Goal: Information Seeking & Learning: Understand process/instructions

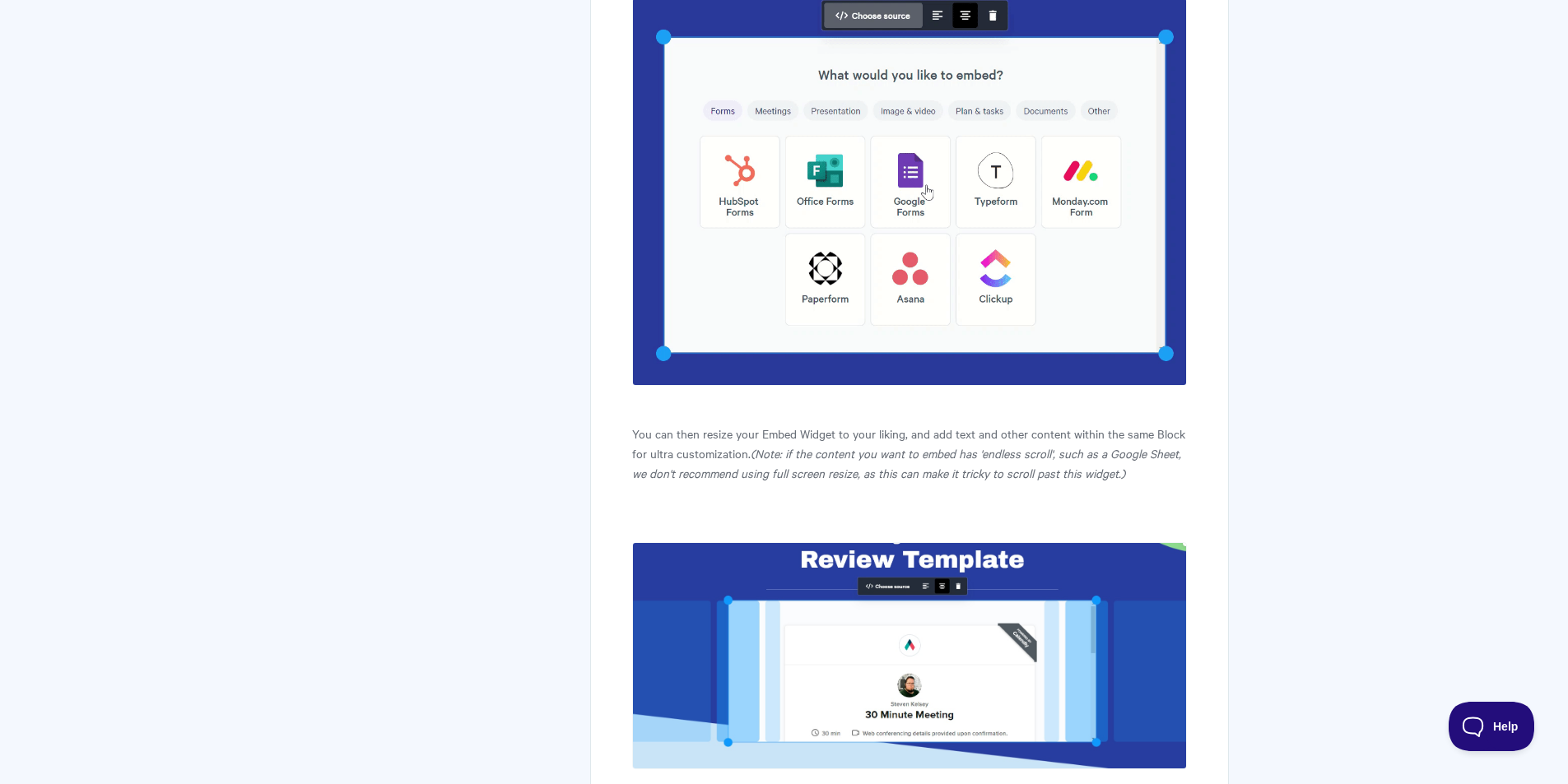
scroll to position [1645, 0]
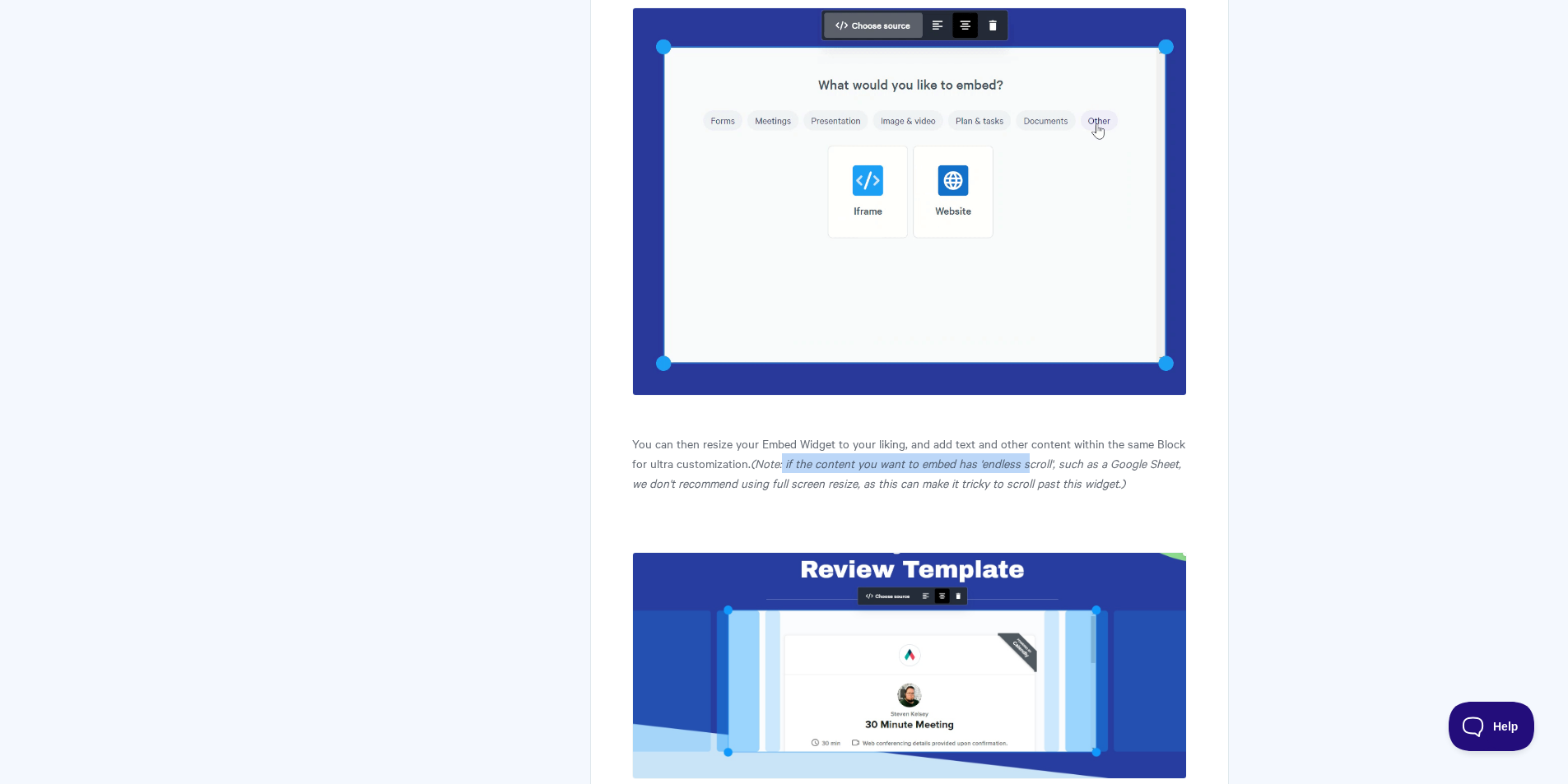
drag, startPoint x: 784, startPoint y: 489, endPoint x: 1029, endPoint y: 493, distance: 245.0
click at [1029, 491] on em "(Note: if the content you want to embed has 'endless scroll', such as a Google …" at bounding box center [906, 473] width 549 height 36
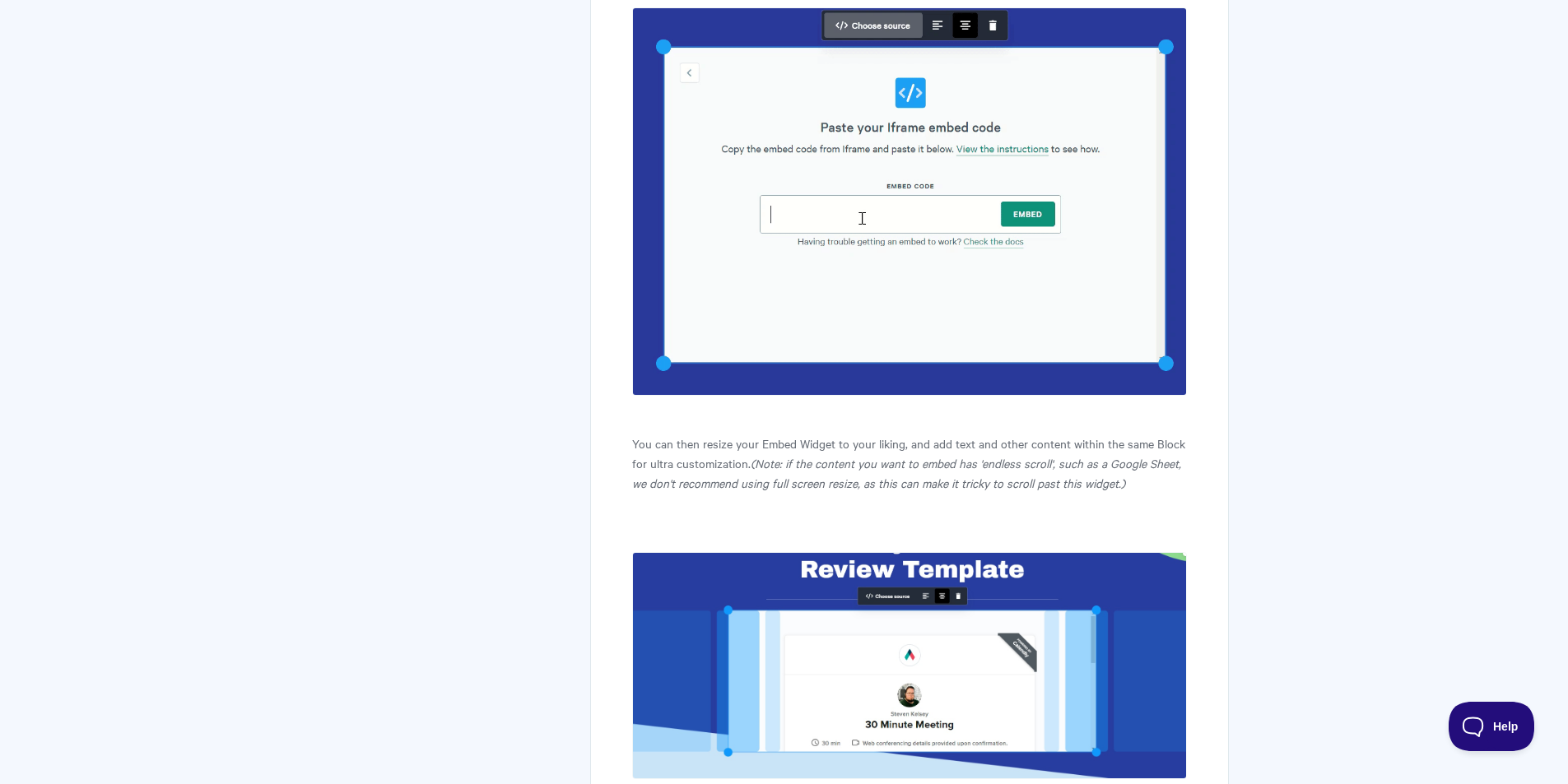
click at [1023, 526] on article "iFrame Embeds Want to embed your most used websites directly into your Qwilr pa…" at bounding box center [908, 574] width 554 height 4002
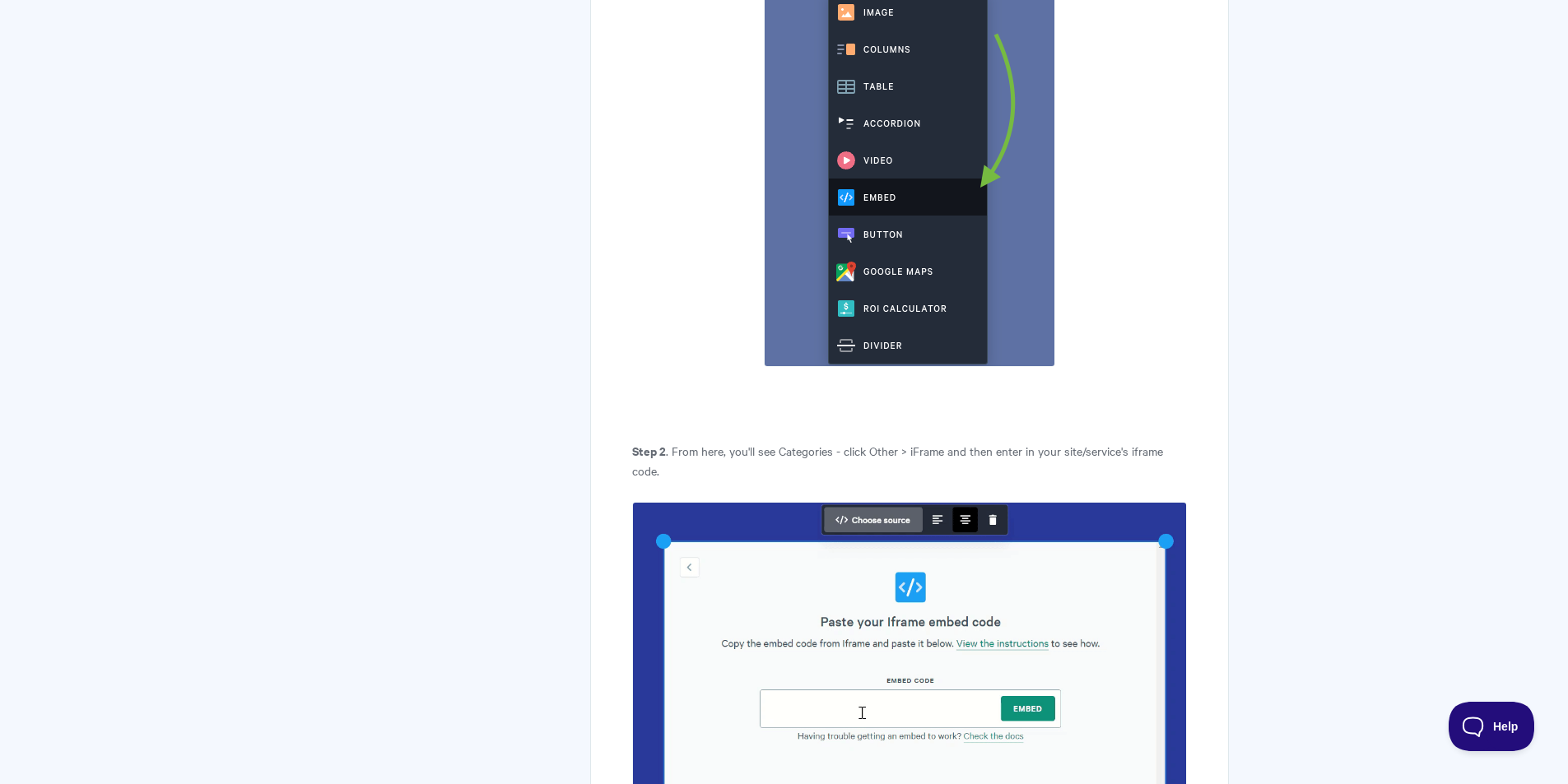
scroll to position [1103, 0]
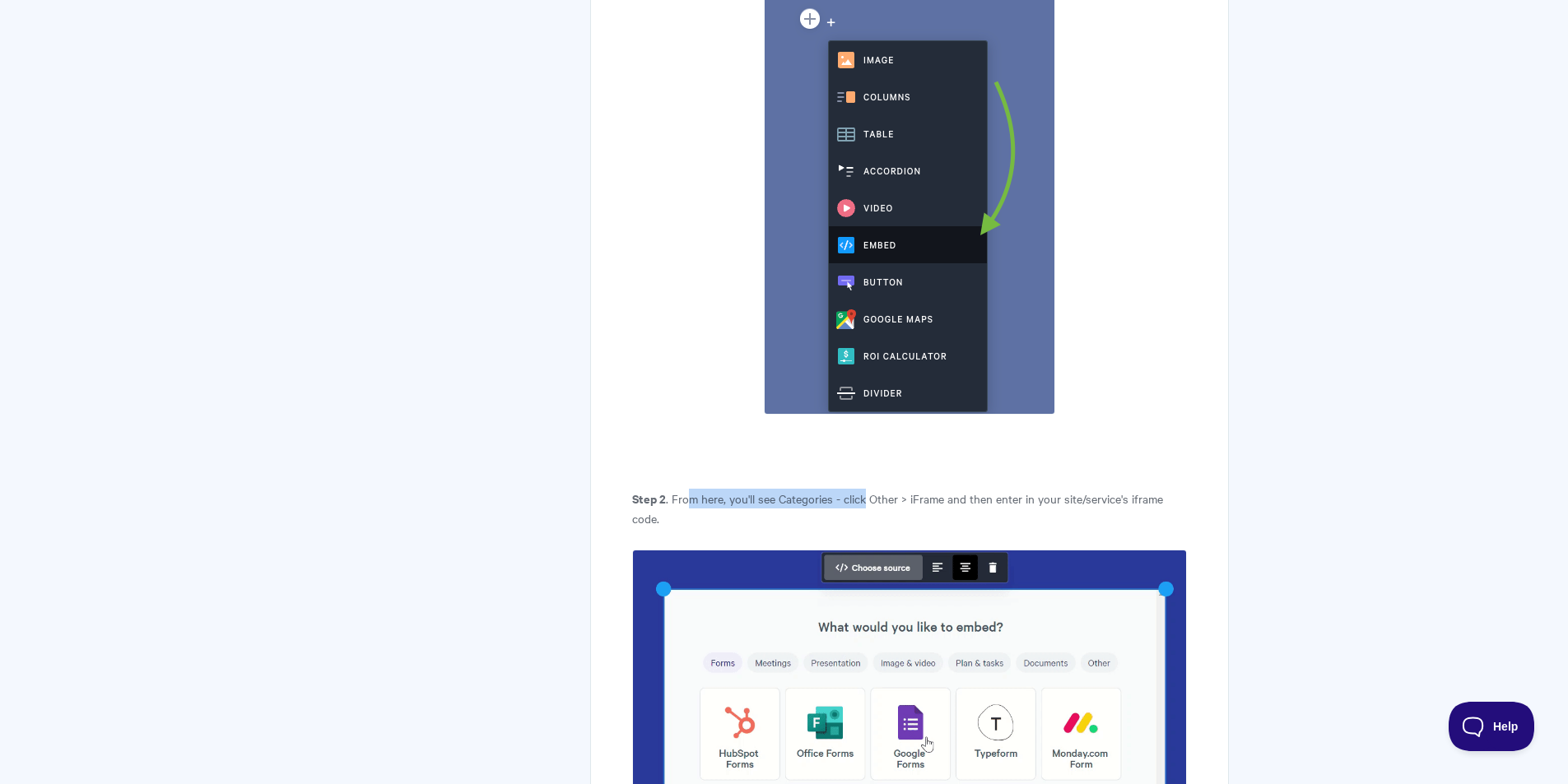
drag, startPoint x: 692, startPoint y: 527, endPoint x: 867, endPoint y: 531, distance: 175.0
click at [865, 528] on p "Step 2 . From here, you'll see Categories - click Other > iFrame and then enter…" at bounding box center [908, 508] width 554 height 39
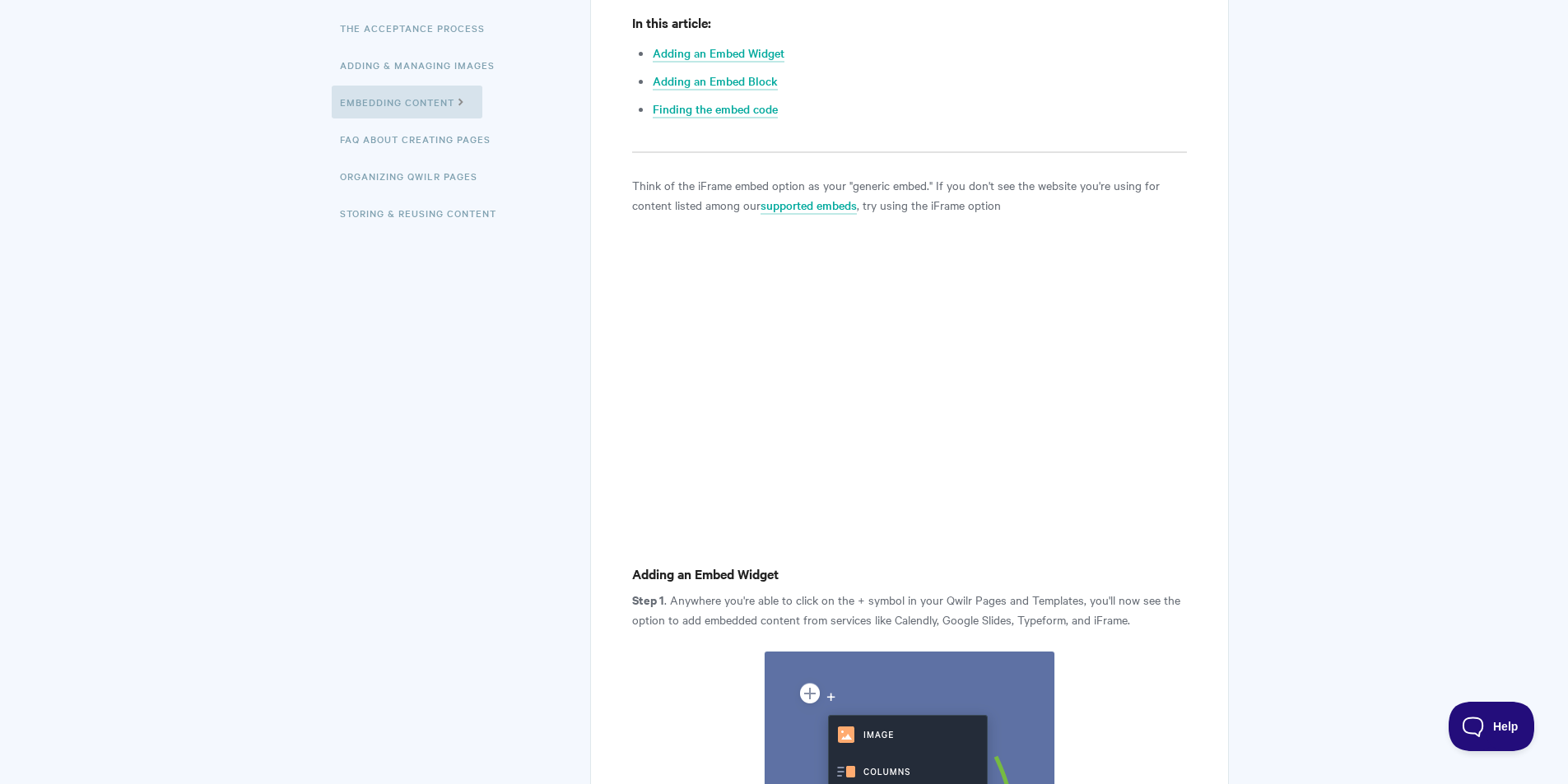
scroll to position [363, 0]
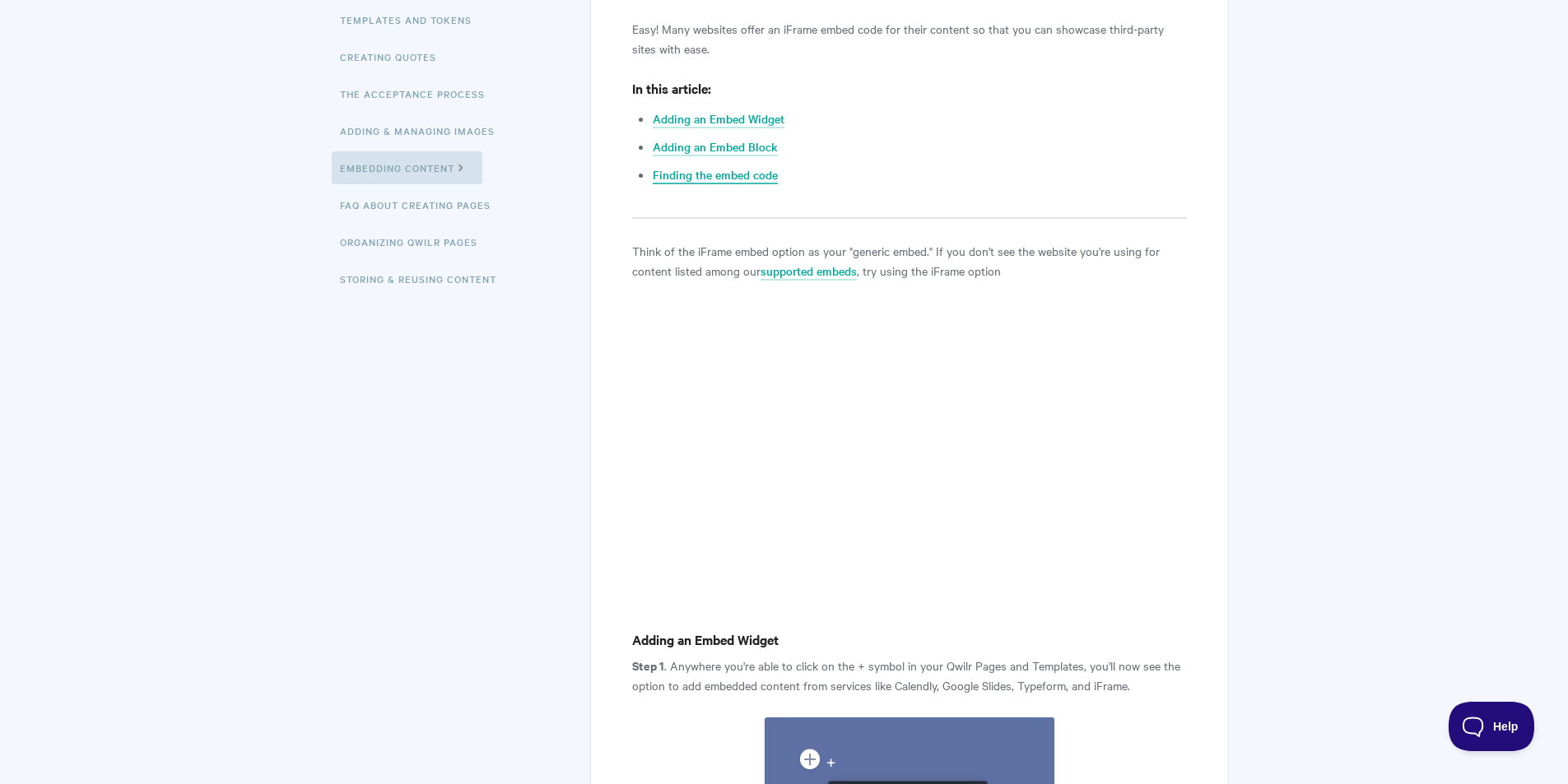
click at [748, 184] on link "Finding the embed code" at bounding box center [716, 174] width 125 height 18
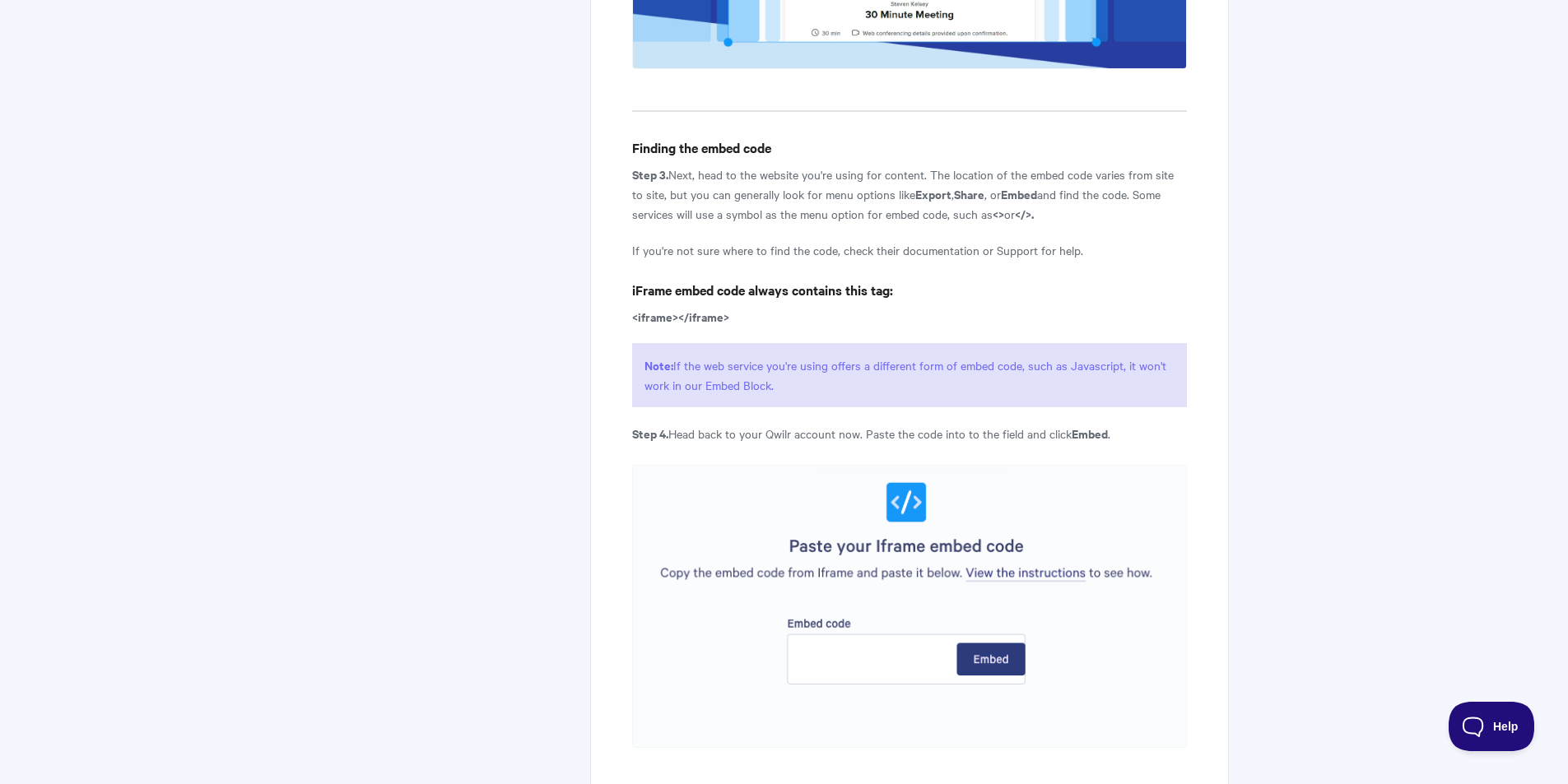
scroll to position [2354, 0]
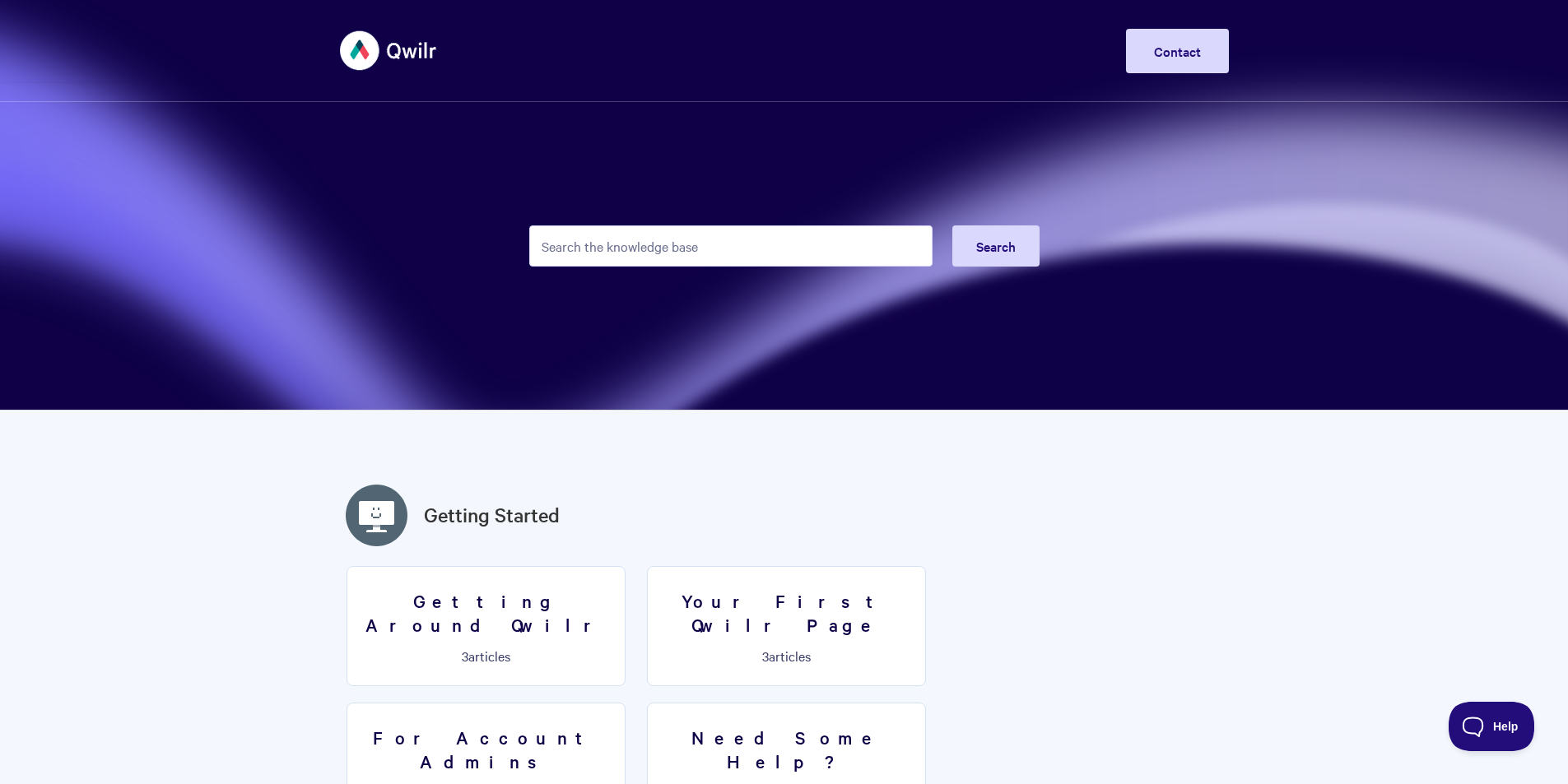
click at [614, 257] on input "Search the knowledge base" at bounding box center [730, 246] width 403 height 41
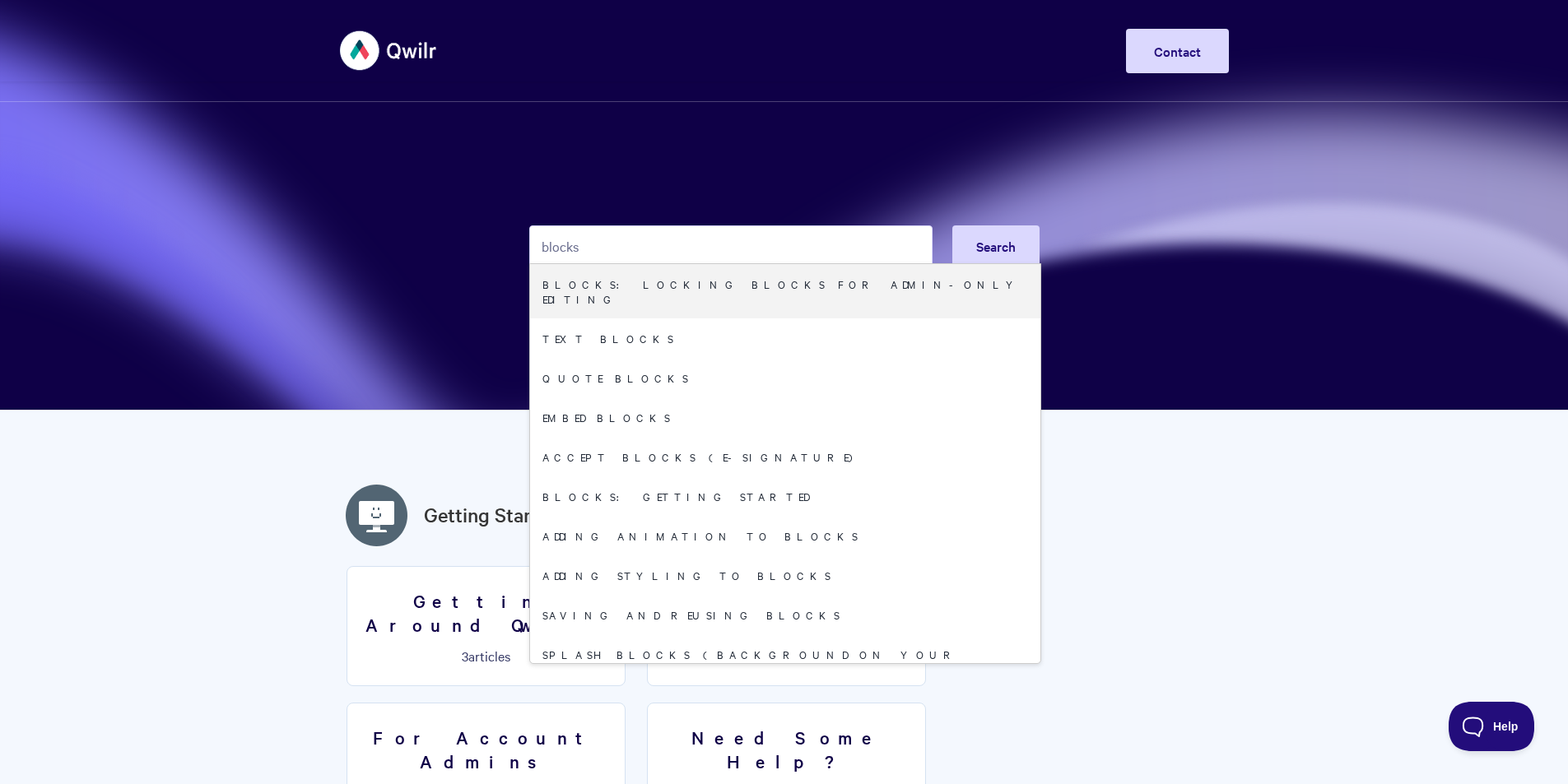
drag, startPoint x: 604, startPoint y: 248, endPoint x: 528, endPoint y: 237, distance: 76.8
click at [529, 237] on input "blocks" at bounding box center [730, 246] width 403 height 41
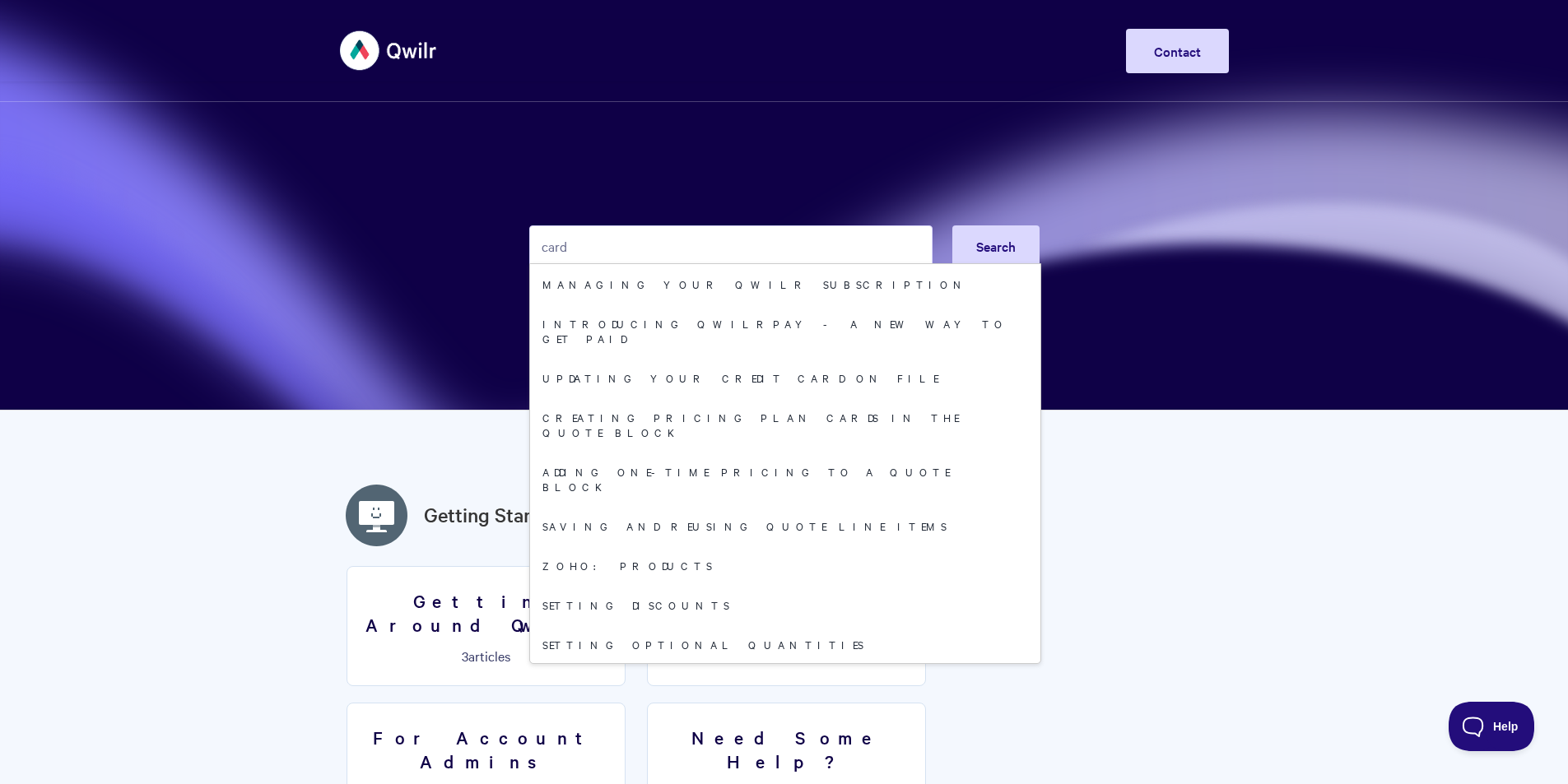
drag, startPoint x: 573, startPoint y: 243, endPoint x: 493, endPoint y: 244, distance: 80.0
click at [493, 244] on section "card Search Managing your Qwilr subscription Introducing QwilrPay - A New Way t…" at bounding box center [784, 205] width 1568 height 411
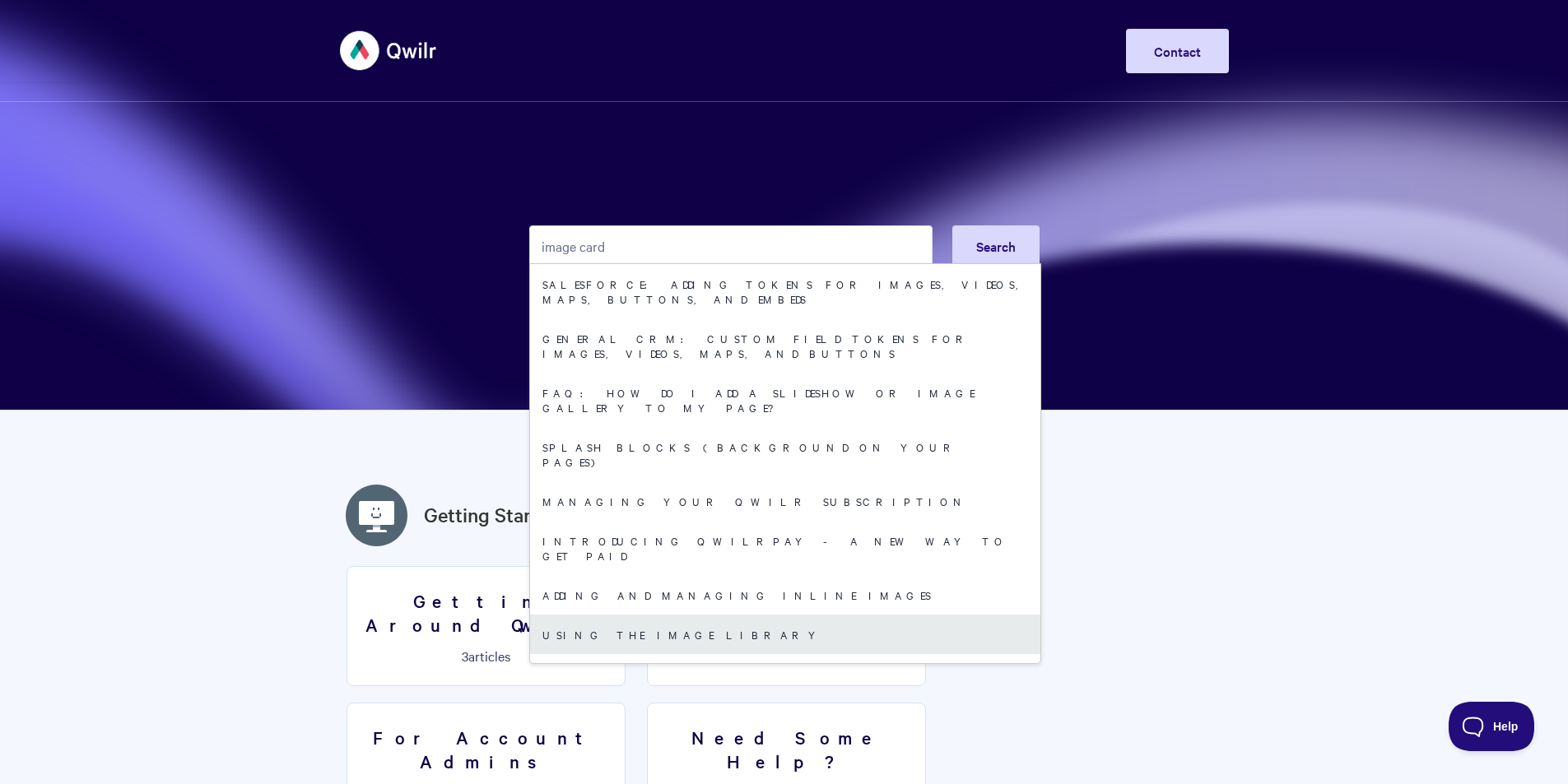
type input "image card"
click at [754, 615] on link "Using the image library" at bounding box center [785, 634] width 511 height 39
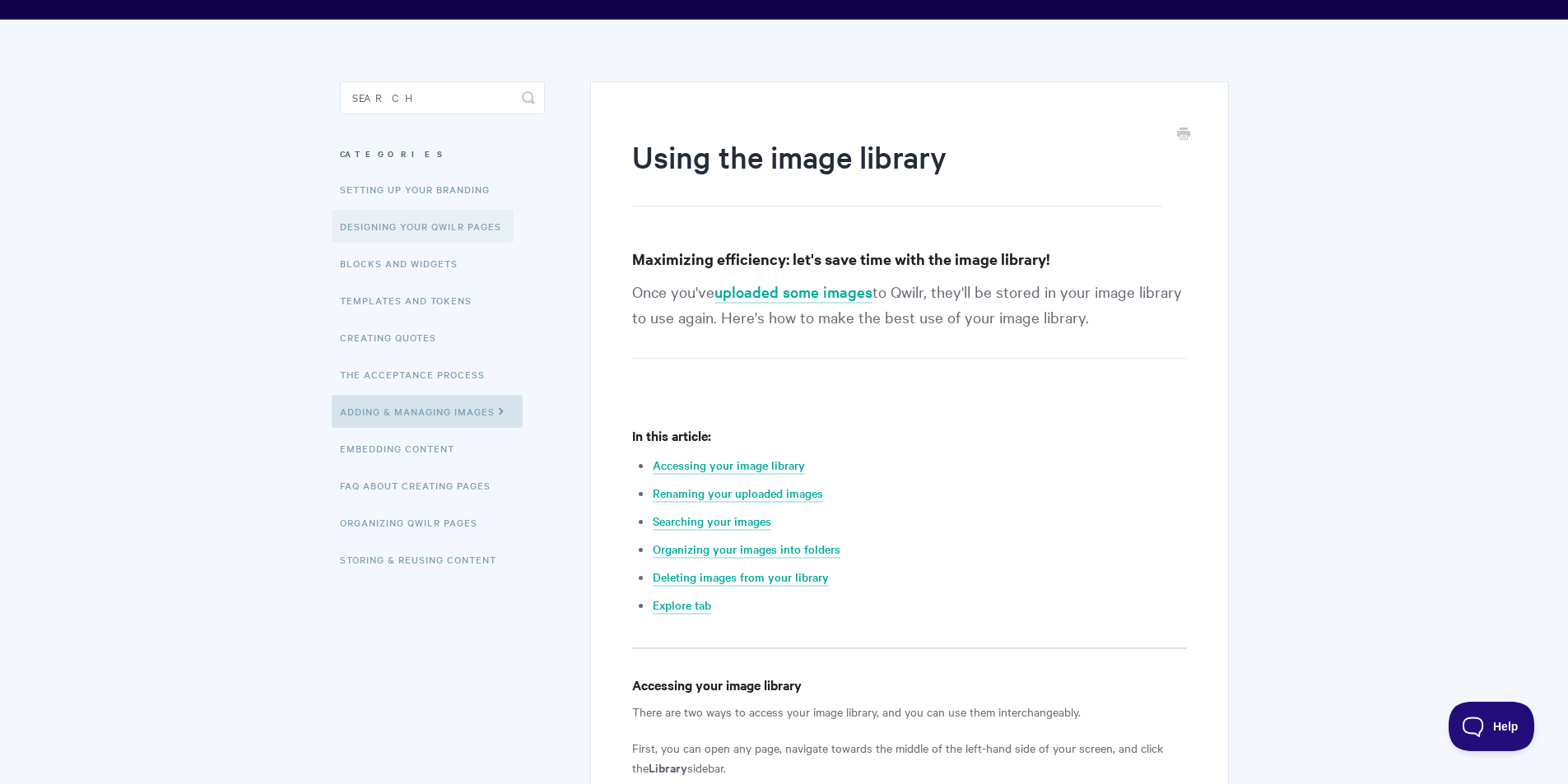
click at [476, 227] on link "Designing Your Qwilr Pages" at bounding box center [422, 225] width 182 height 33
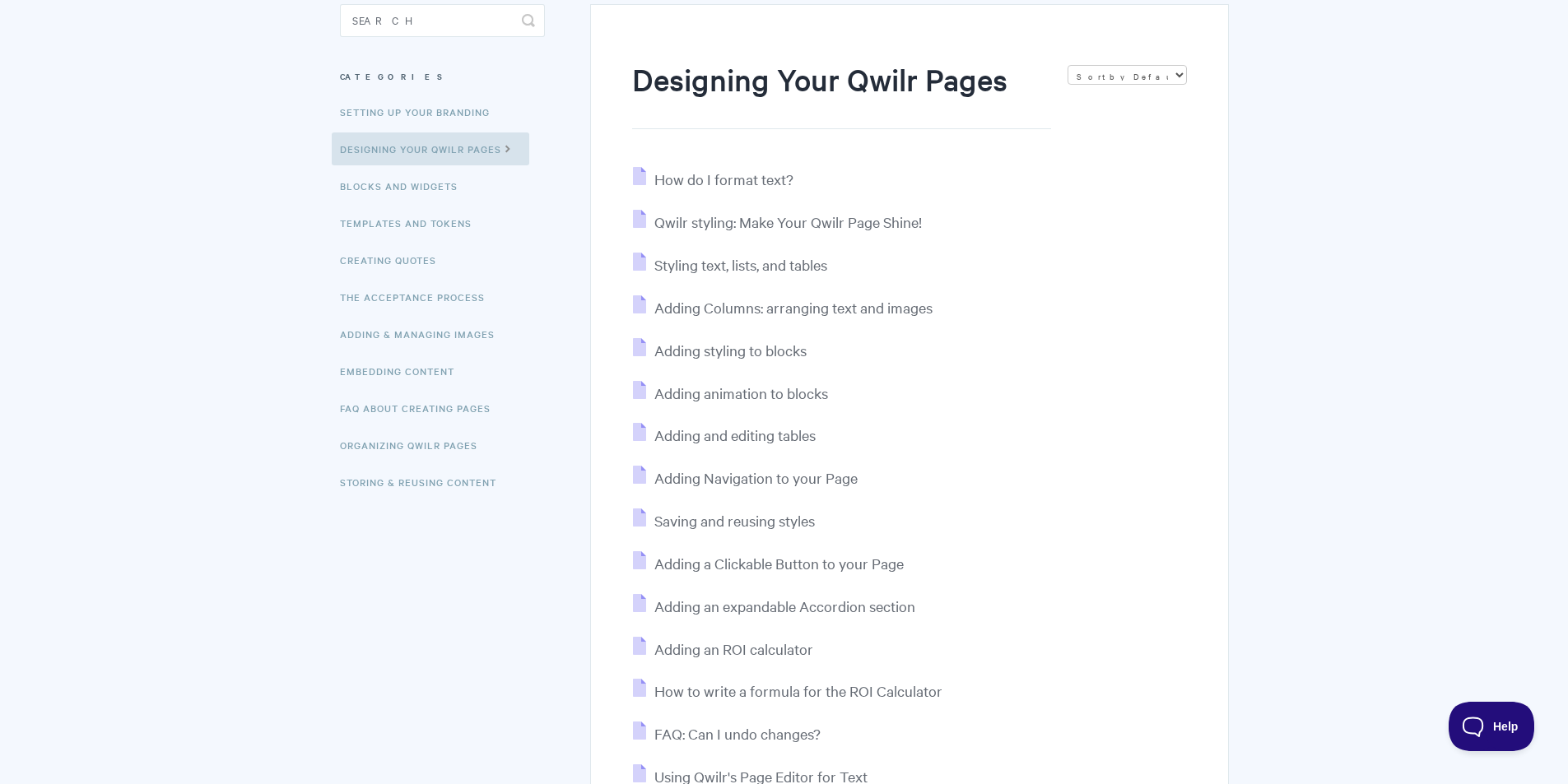
scroll to position [247, 0]
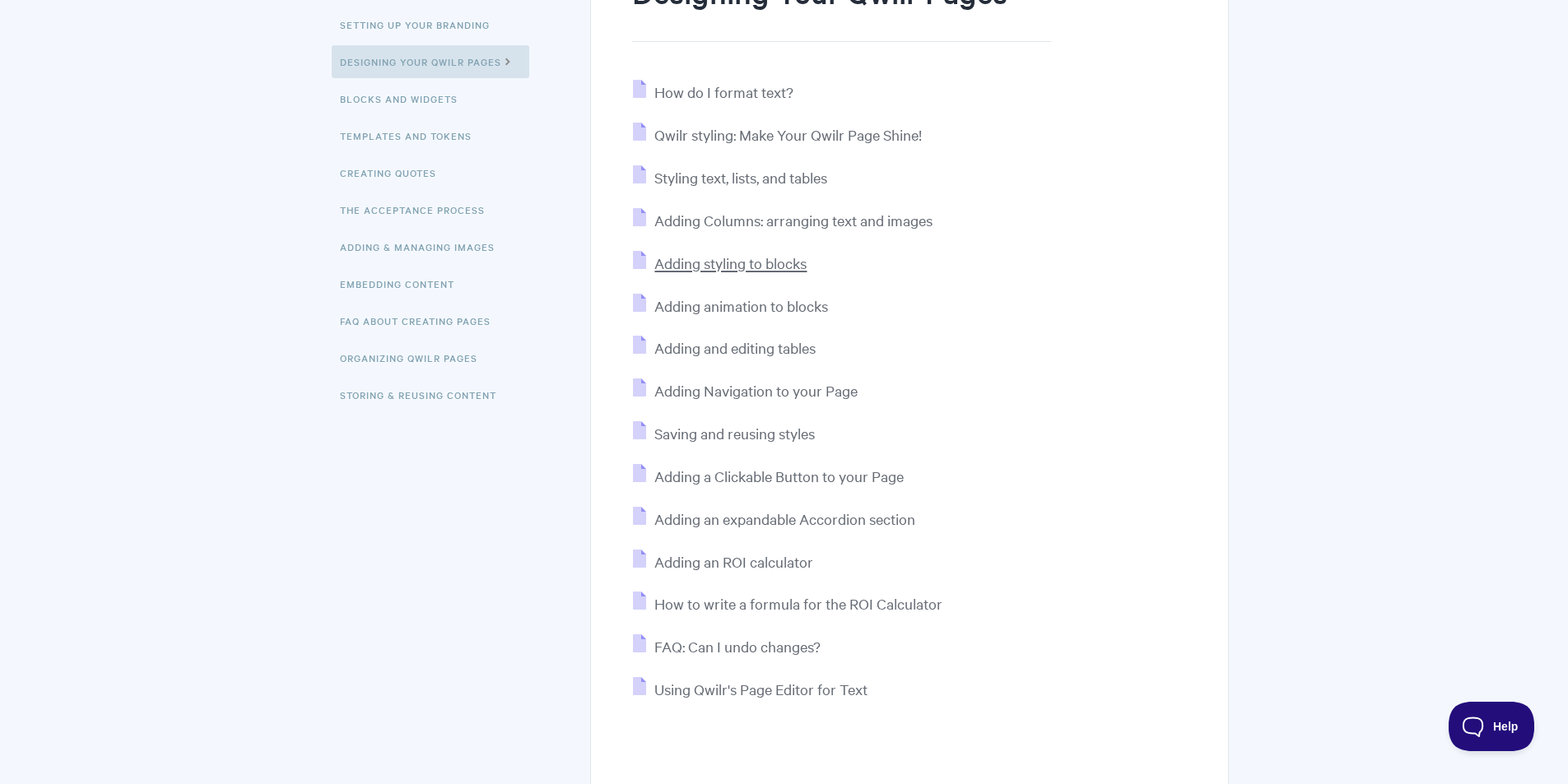
click at [757, 263] on span "Adding styling to blocks" at bounding box center [729, 263] width 152 height 19
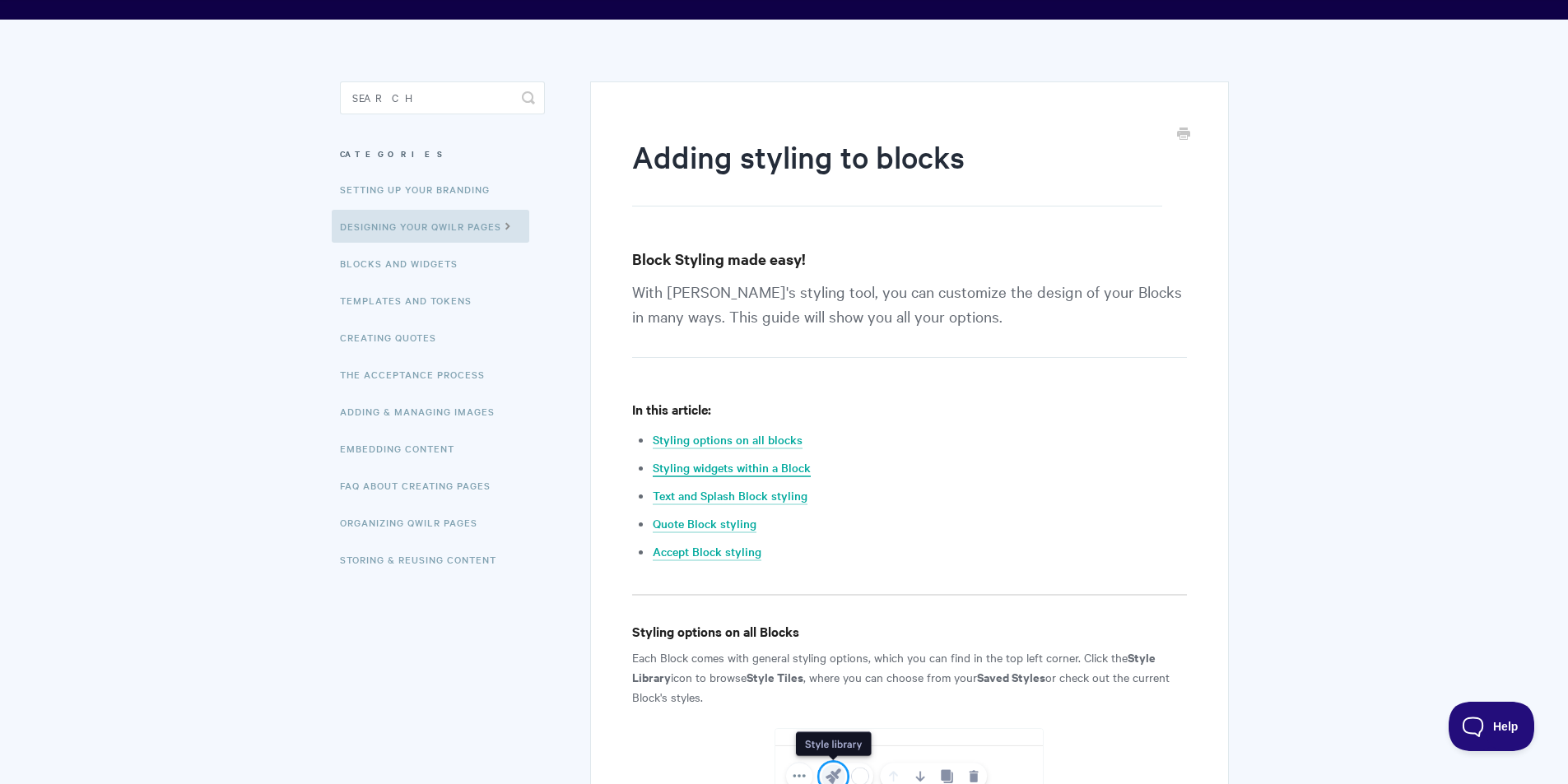
click at [779, 464] on link "Styling widgets within a Block" at bounding box center [732, 467] width 158 height 18
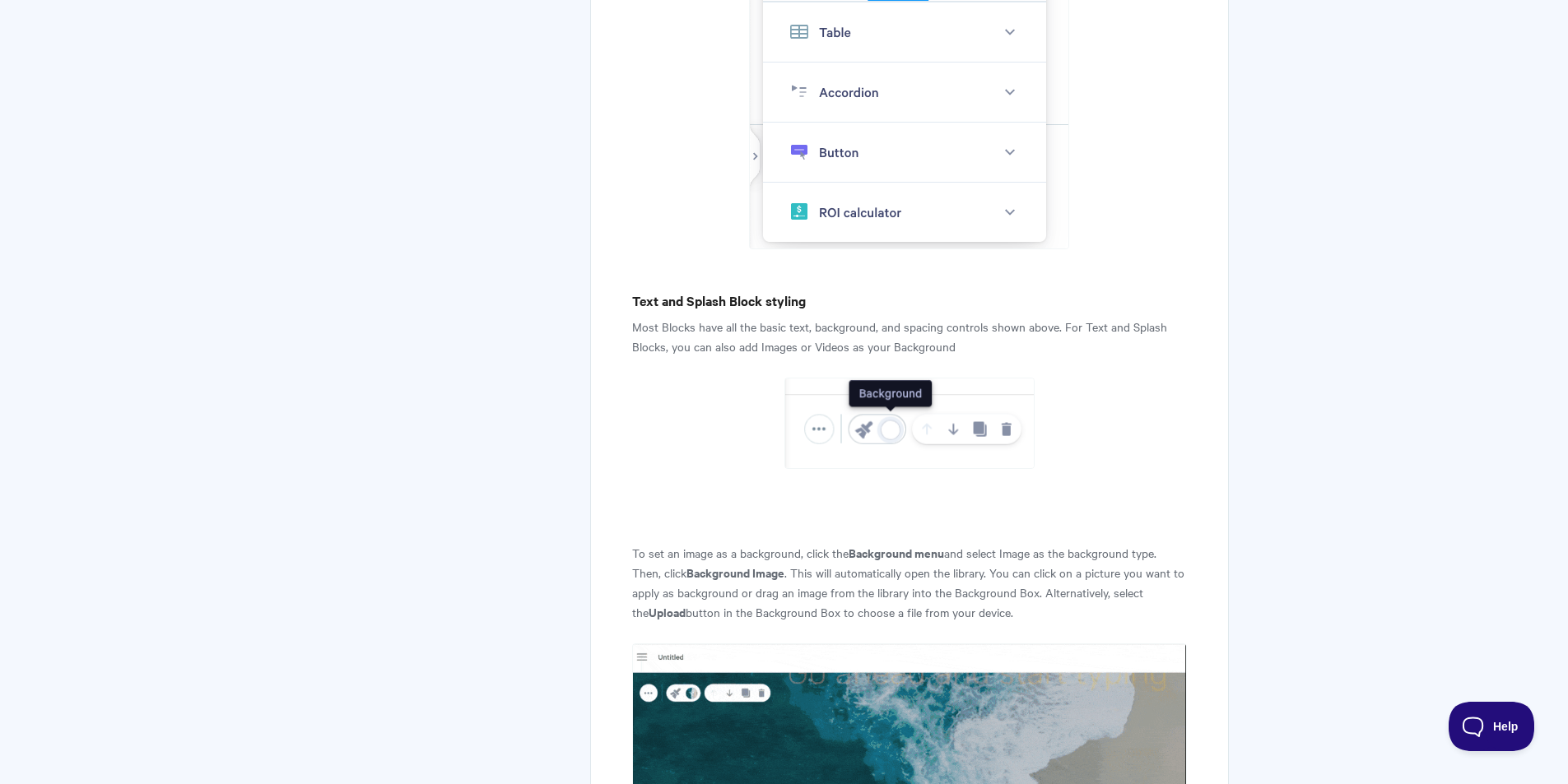
scroll to position [4939, 0]
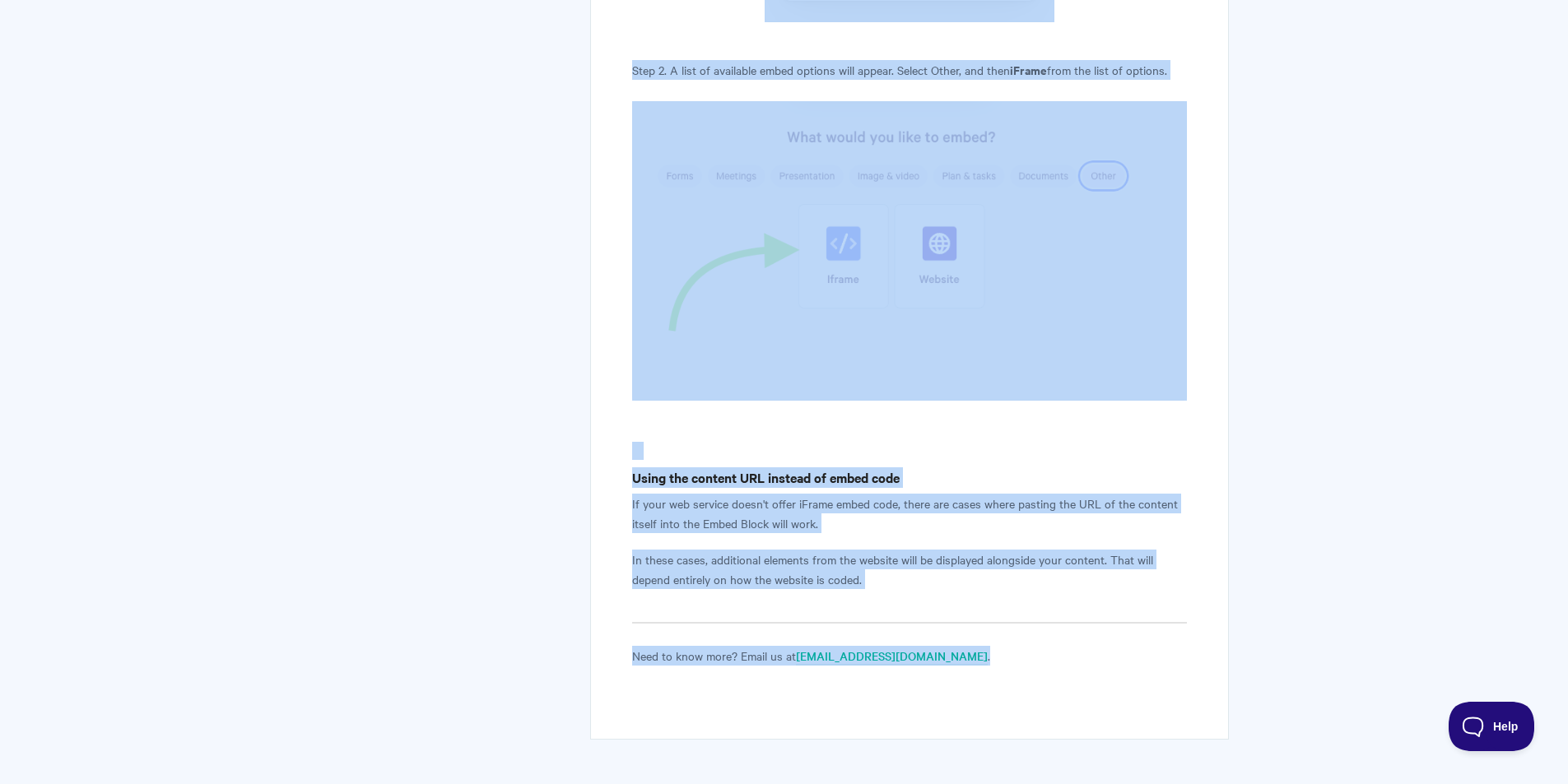
scroll to position [3571, 0]
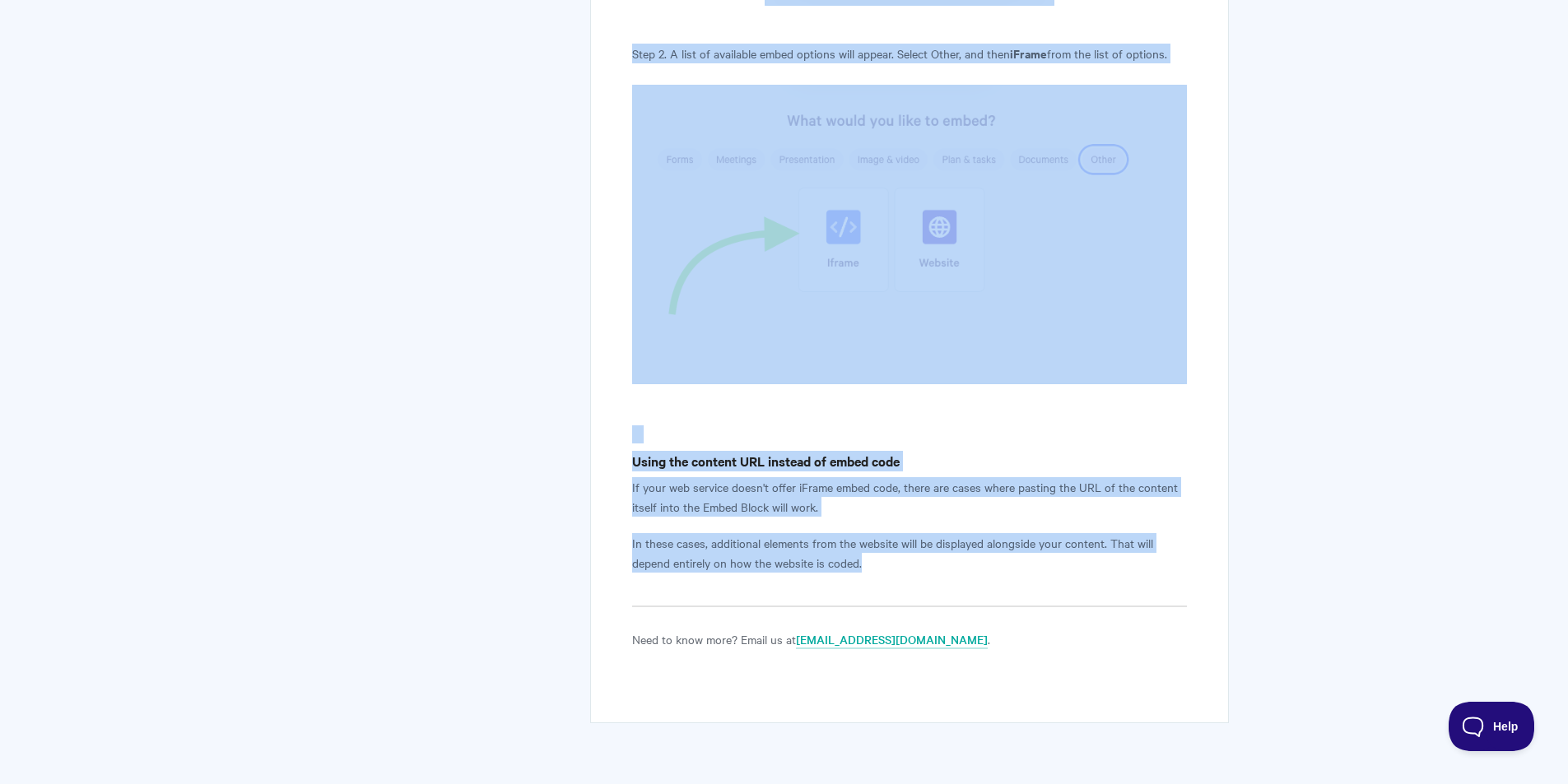
drag, startPoint x: 626, startPoint y: 263, endPoint x: 900, endPoint y: 621, distance: 450.8
copy article "Lore ip dolor sita cons adip elitsedd eiusmodt inci utla Etdol magn? Aliq! Enim…"
